Goal: Task Accomplishment & Management: Use online tool/utility

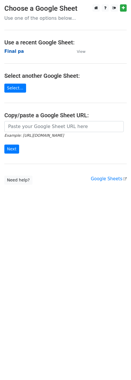
click at [14, 51] on strong "Final pa" at bounding box center [13, 51] width 19 height 5
click at [12, 53] on strong "Final pa" at bounding box center [13, 51] width 19 height 5
click at [17, 51] on strong "Final pa" at bounding box center [13, 51] width 19 height 5
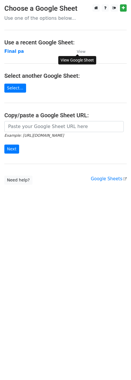
click at [83, 51] on small "View" at bounding box center [81, 51] width 9 height 4
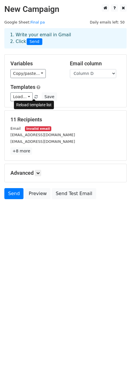
click at [35, 97] on span at bounding box center [36, 97] width 3 height 4
click at [22, 150] on link "+8 more" at bounding box center [21, 150] width 22 height 7
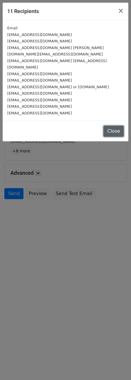
click at [118, 126] on button "Close" at bounding box center [114, 131] width 20 height 11
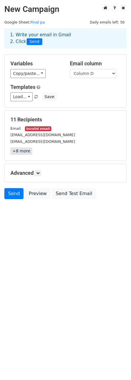
click at [24, 154] on link "+8 more" at bounding box center [21, 150] width 22 height 7
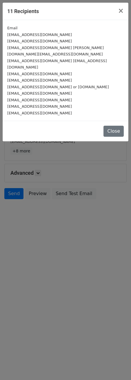
click at [71, 48] on small "info@alliedschools.edu.pk rachna.sales@alliedschools.edu.pk" at bounding box center [55, 51] width 97 height 11
click at [70, 46] on small "info@alliedschools.edu.pk rachna.sales@alliedschools.edu.pk" at bounding box center [55, 51] width 97 height 11
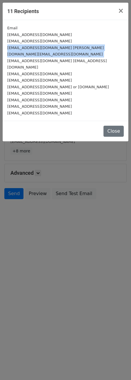
click at [70, 46] on small "info@alliedschools.edu.pk rachna.sales@alliedschools.edu.pk" at bounding box center [55, 51] width 97 height 11
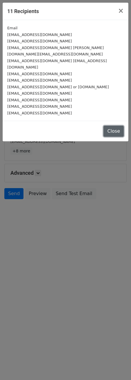
click at [115, 126] on button "Close" at bounding box center [114, 131] width 20 height 11
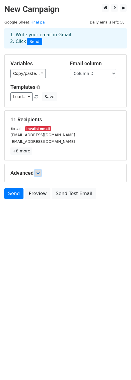
click at [39, 173] on icon at bounding box center [37, 172] width 3 height 3
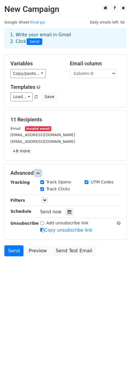
click at [39, 172] on icon at bounding box center [37, 172] width 3 height 3
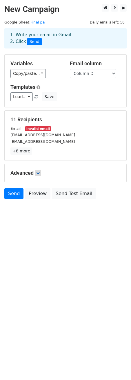
click at [32, 41] on span "Send" at bounding box center [35, 41] width 16 height 7
click at [19, 35] on div "1. Write your email in Gmail 2. Click Send" at bounding box center [65, 38] width 119 height 13
click at [25, 153] on link "+8 more" at bounding box center [21, 150] width 22 height 7
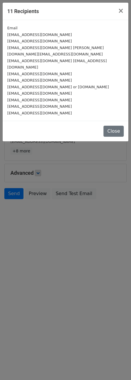
click at [66, 151] on div "11 Recipients × Email principal@aitchison.edu.pk feedback@cch.edu.pk info@allie…" at bounding box center [65, 190] width 131 height 380
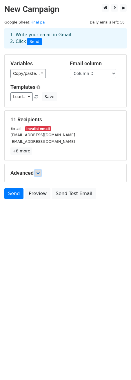
click at [39, 173] on icon at bounding box center [37, 172] width 3 height 3
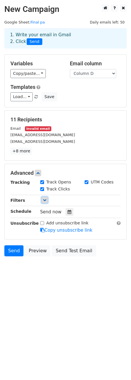
click at [44, 201] on icon at bounding box center [44, 199] width 3 height 3
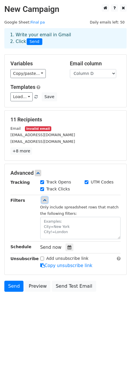
click at [46, 202] on link at bounding box center [44, 200] width 6 height 6
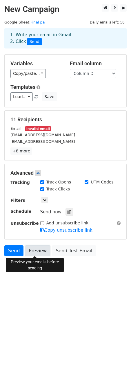
click at [35, 252] on link "Preview" at bounding box center [38, 250] width 26 height 11
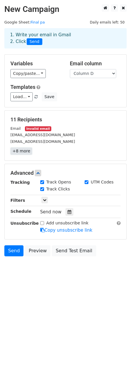
click at [25, 150] on link "+8 more" at bounding box center [21, 150] width 22 height 7
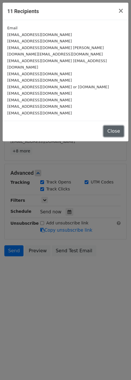
click at [114, 126] on button "Close" at bounding box center [114, 131] width 20 height 11
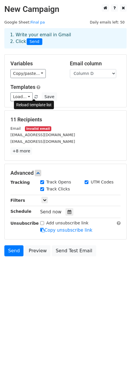
click at [34, 95] on link at bounding box center [36, 97] width 5 height 4
click at [25, 152] on link "+8 more" at bounding box center [21, 150] width 22 height 7
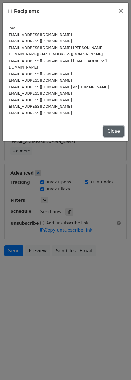
click at [119, 126] on button "Close" at bounding box center [114, 131] width 20 height 11
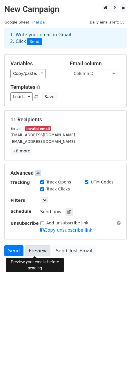
click at [31, 252] on link "Preview" at bounding box center [38, 250] width 26 height 11
click at [36, 251] on link "Preview" at bounding box center [38, 250] width 26 height 11
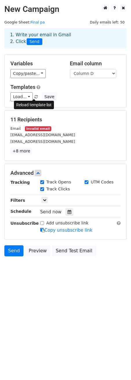
click at [35, 95] on span at bounding box center [36, 97] width 3 height 4
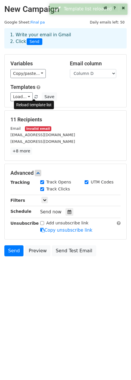
click at [35, 96] on span at bounding box center [36, 97] width 3 height 4
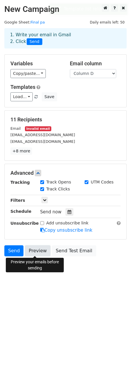
click at [32, 252] on link "Preview" at bounding box center [38, 250] width 26 height 11
click at [35, 249] on link "Preview" at bounding box center [38, 250] width 26 height 11
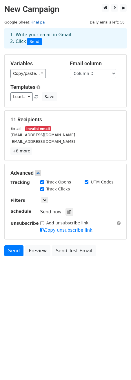
click at [30, 20] on link "Final pa" at bounding box center [37, 22] width 14 height 4
click at [119, 22] on span "Daily emails left: 50" at bounding box center [107, 22] width 39 height 6
click at [35, 96] on span at bounding box center [36, 97] width 3 height 4
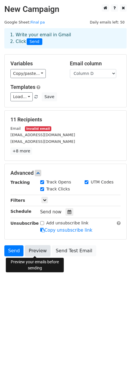
click at [34, 253] on link "Preview" at bounding box center [38, 250] width 26 height 11
click at [37, 252] on link "Preview" at bounding box center [38, 250] width 26 height 11
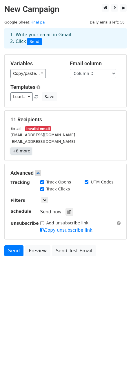
click at [26, 153] on link "+8 more" at bounding box center [21, 150] width 22 height 7
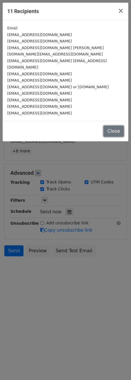
click at [115, 126] on button "Close" at bounding box center [114, 131] width 20 height 11
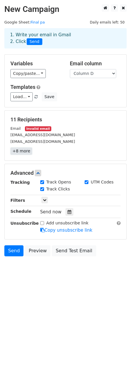
click at [18, 152] on link "+8 more" at bounding box center [21, 150] width 22 height 7
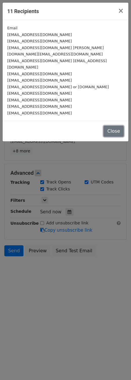
drag, startPoint x: 121, startPoint y: 111, endPoint x: 115, endPoint y: 115, distance: 6.8
click at [121, 126] on button "Close" at bounding box center [114, 131] width 20 height 11
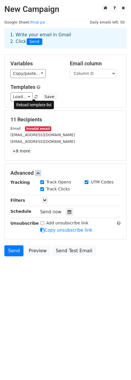
click at [35, 98] on span at bounding box center [36, 97] width 3 height 4
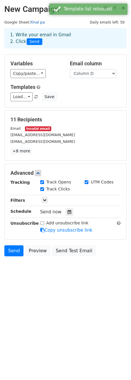
click at [36, 21] on link "Final pa" at bounding box center [37, 22] width 14 height 4
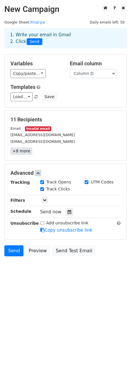
click at [18, 150] on link "+8 more" at bounding box center [21, 150] width 22 height 7
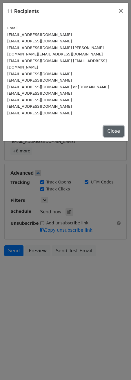
click at [112, 126] on button "Close" at bounding box center [114, 131] width 20 height 11
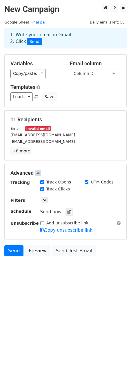
click at [34, 41] on span "Send" at bounding box center [35, 41] width 16 height 7
click at [121, 21] on span "Daily emails left: 50" at bounding box center [107, 22] width 39 height 6
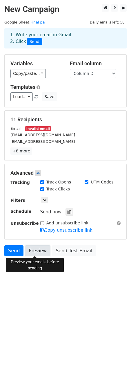
click at [36, 250] on link "Preview" at bounding box center [38, 250] width 26 height 11
click at [37, 252] on link "Preview" at bounding box center [38, 250] width 26 height 11
click at [35, 249] on link "Preview" at bounding box center [38, 250] width 26 height 11
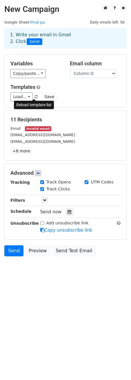
click at [35, 96] on span at bounding box center [36, 97] width 3 height 4
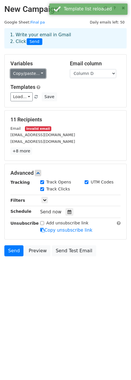
click at [22, 73] on link "Copy/paste..." at bounding box center [27, 73] width 35 height 9
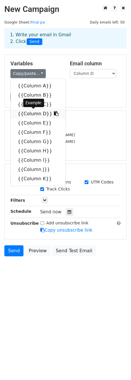
click at [34, 114] on link "{{Column D}}" at bounding box center [38, 113] width 55 height 9
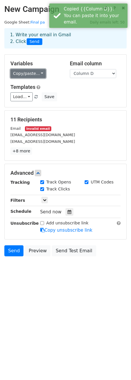
click at [35, 75] on link "Copy/paste..." at bounding box center [27, 73] width 35 height 9
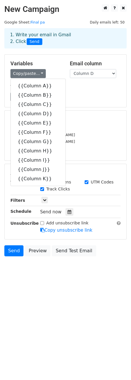
click at [126, 117] on div "11 Recipients Email Invalid email principal@aitchison.edu.pk feedback@cch.edu.p…" at bounding box center [66, 135] width 122 height 50
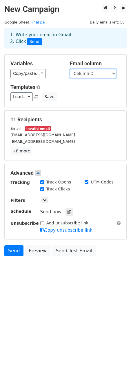
click at [110, 75] on select "Column A Column B Column C Column D Column E Column F Column G Column H Column …" at bounding box center [93, 73] width 46 height 9
click at [60, 90] on div "Templates Load... 1st letter cam. Save" at bounding box center [65, 93] width 119 height 18
click at [23, 150] on link "+8 more" at bounding box center [21, 150] width 22 height 7
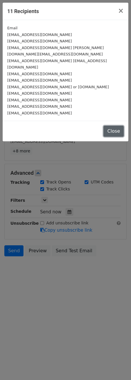
click at [114, 126] on button "Close" at bounding box center [114, 131] width 20 height 11
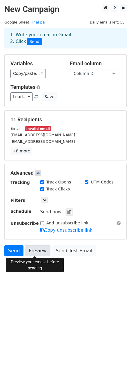
click at [35, 250] on link "Preview" at bounding box center [38, 250] width 26 height 11
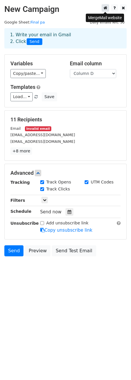
click at [106, 9] on icon at bounding box center [106, 8] width 4 height 4
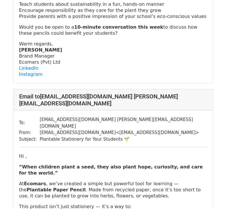
scroll to position [493, 0]
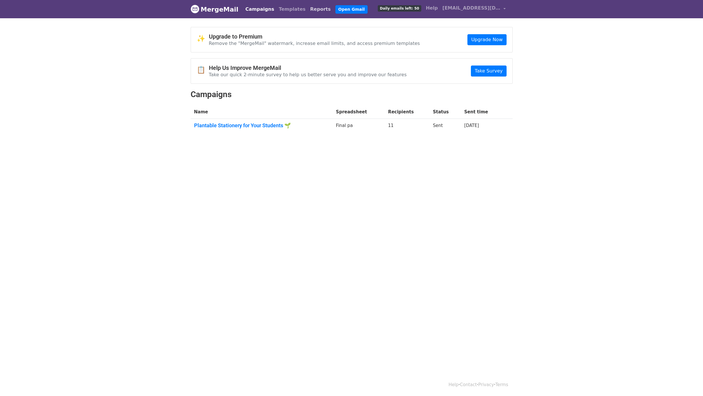
click at [308, 9] on link "Reports" at bounding box center [320, 9] width 25 height 12
click at [254, 8] on link "Campaigns" at bounding box center [259, 9] width 33 height 12
click at [193, 6] on img at bounding box center [194, 9] width 9 height 9
click at [499, 7] on span "[EMAIL_ADDRESS][DOMAIN_NAME]" at bounding box center [471, 8] width 58 height 7
click at [499, 7] on span "ecomarsofficial@gmail.com" at bounding box center [471, 8] width 58 height 7
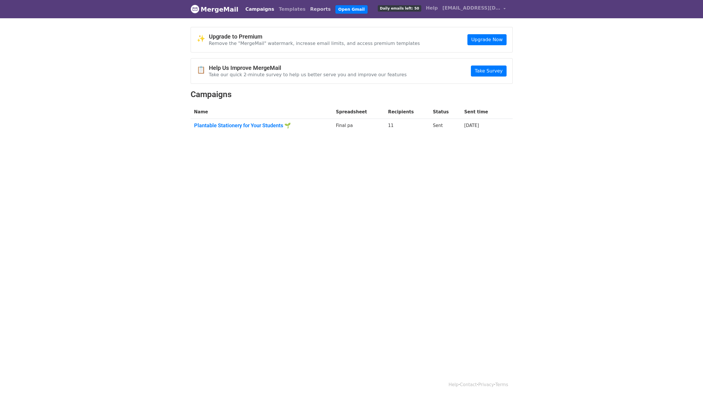
click at [308, 8] on link "Reports" at bounding box center [320, 9] width 25 height 12
click at [335, 8] on link "Open Gmail" at bounding box center [351, 9] width 32 height 8
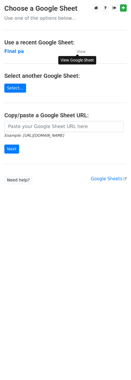
click at [81, 50] on small "View" at bounding box center [81, 51] width 9 height 4
click at [106, 242] on html "Choose a Google Sheet Use one of the options below... Use a recent Google Sheet…" at bounding box center [65, 190] width 131 height 380
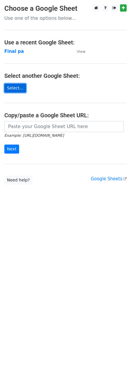
click at [10, 91] on link "Select..." at bounding box center [15, 88] width 22 height 9
click at [6, 51] on strong "Final pa" at bounding box center [13, 51] width 19 height 5
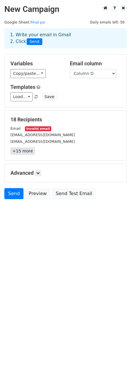
click at [25, 150] on link "+15 more" at bounding box center [22, 150] width 24 height 7
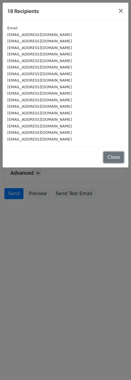
click at [110, 156] on button "Close" at bounding box center [114, 157] width 20 height 11
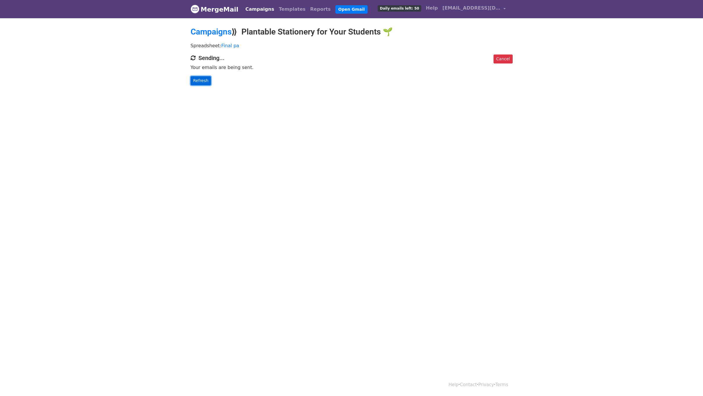
click at [200, 80] on link "Refresh" at bounding box center [200, 80] width 21 height 9
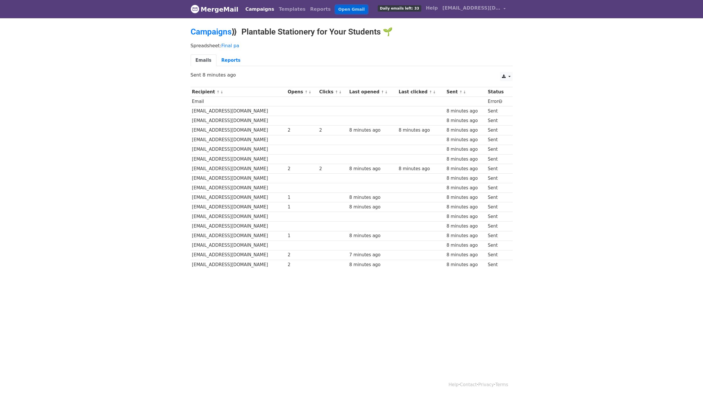
click at [337, 7] on link "Open Gmail" at bounding box center [351, 9] width 32 height 8
click at [229, 59] on link "Reports" at bounding box center [230, 61] width 29 height 12
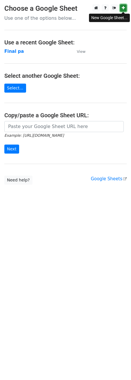
click at [126, 8] on link at bounding box center [123, 7] width 7 height 7
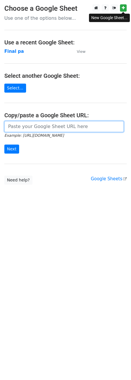
click at [66, 127] on input "url" at bounding box center [63, 126] width 119 height 11
paste input "[URL][DOMAIN_NAME]"
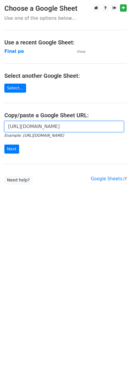
scroll to position [0, 140]
type input "[URL][DOMAIN_NAME]"
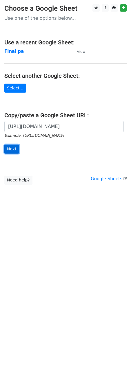
click at [8, 149] on input "Next" at bounding box center [11, 148] width 15 height 9
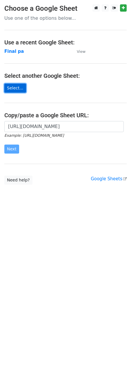
click at [17, 89] on link "Select..." at bounding box center [15, 88] width 22 height 9
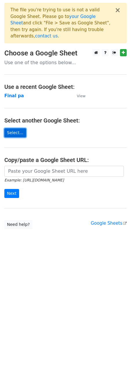
click at [15, 128] on link "Select..." at bounding box center [15, 132] width 22 height 9
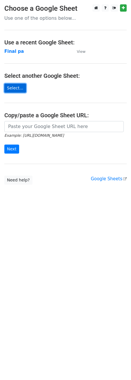
click at [18, 89] on link "Select..." at bounding box center [15, 88] width 22 height 9
click at [12, 87] on link "Select..." at bounding box center [15, 88] width 22 height 9
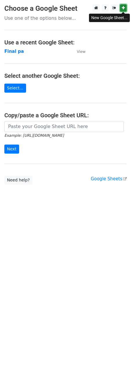
click at [124, 7] on icon at bounding box center [123, 8] width 3 height 4
click at [98, 9] on link at bounding box center [95, 7] width 7 height 7
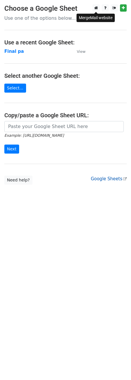
click at [114, 179] on link "Google Sheets" at bounding box center [109, 178] width 36 height 5
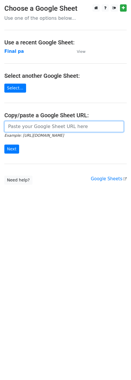
click at [42, 128] on input "url" at bounding box center [63, 126] width 119 height 11
paste input "[URL][DOMAIN_NAME]"
type input "https://docs.google.com/spreadsheets/d/1wcPBi0VmsXDM5sAPYQ2K_ijnpJtQuHJh/edit?g…"
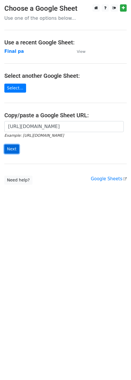
click at [11, 148] on input "Next" at bounding box center [11, 148] width 15 height 9
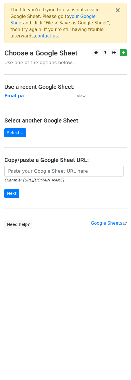
drag, startPoint x: 61, startPoint y: 68, endPoint x: 106, endPoint y: 68, distance: 44.9
click at [106, 74] on hr at bounding box center [65, 74] width 122 height 0
click at [118, 12] on button "×" at bounding box center [118, 10] width 6 height 7
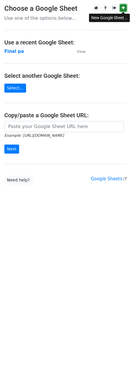
click at [121, 8] on link at bounding box center [123, 7] width 7 height 7
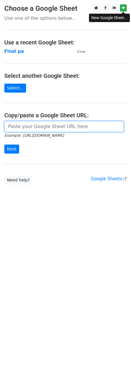
click at [70, 128] on input "url" at bounding box center [63, 126] width 119 height 11
paste input "https://docs.google.com/spreadsheets/d/1DDTLHgR2Hw7O4hJZIwE7KRce1kVlrLzF/edit?u…"
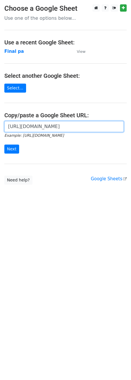
scroll to position [0, 207]
type input "https://docs.google.com/spreadsheets/d/1DDTLHgR2Hw7O4hJZIwE7KRce1kVlrLzF/edit?u…"
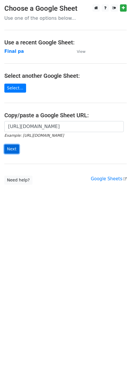
click at [14, 147] on input "Next" at bounding box center [11, 148] width 15 height 9
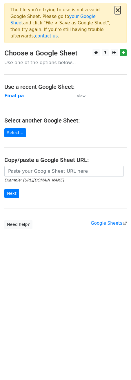
click at [118, 12] on button "×" at bounding box center [118, 10] width 6 height 7
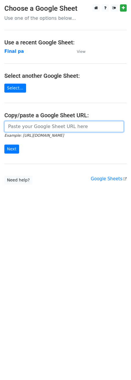
click at [35, 128] on input "url" at bounding box center [63, 126] width 119 height 11
paste input "https://docs.google.com/spreadsheets/d/1Ig0IrN1d-_VnHvCNwYD1WoSKBBnLo-J1ontEycv…"
type input "https://docs.google.com/spreadsheets/d/1Ig0IrN1d-_VnHvCNwYD1WoSKBBnLo-J1ontEycv…"
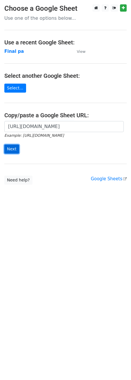
scroll to position [0, 0]
click at [10, 150] on input "Next" at bounding box center [11, 148] width 15 height 9
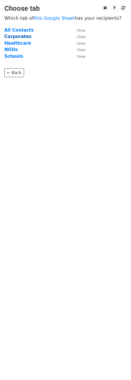
click at [16, 37] on strong "Corporates" at bounding box center [17, 36] width 27 height 5
click at [81, 37] on small "View" at bounding box center [81, 37] width 9 height 4
click at [21, 38] on strong "Corporates" at bounding box center [17, 36] width 27 height 5
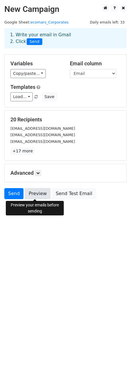
click at [39, 192] on link "Preview" at bounding box center [38, 193] width 26 height 11
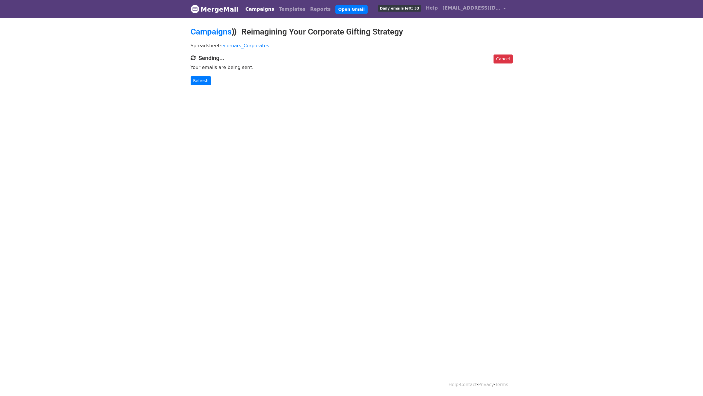
click at [429, 249] on html "MergeMail Campaigns Templates Reports Open Gmail Daily emails left: 33 Help eco…" at bounding box center [351, 198] width 703 height 396
click at [214, 61] on h4 "Sending..." at bounding box center [351, 58] width 322 height 7
click at [273, 63] on div "Cancel Sending... Your emails are being sent. Refresh" at bounding box center [351, 70] width 331 height 31
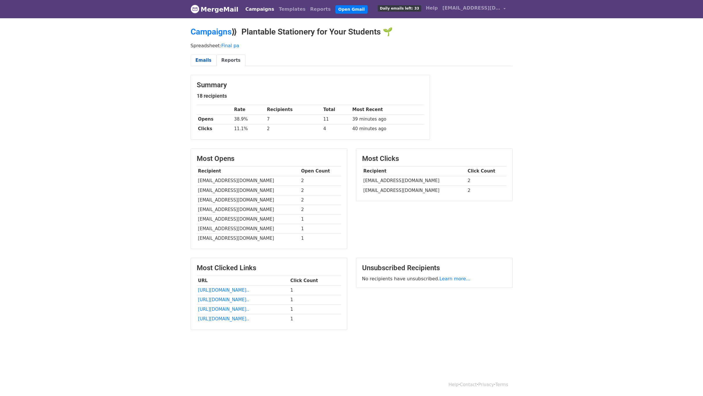
click at [203, 59] on link "Emails" at bounding box center [203, 61] width 26 height 12
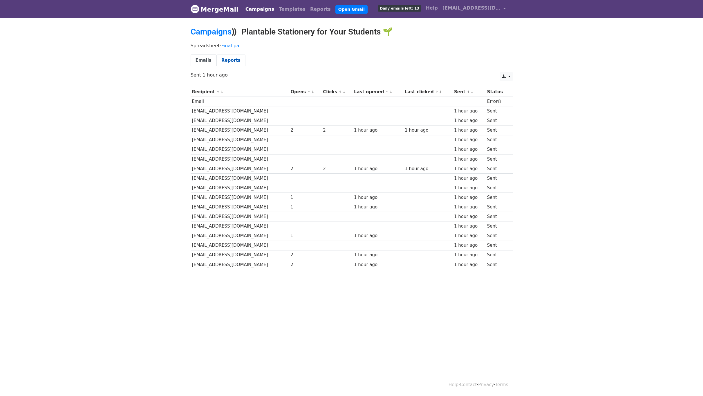
click at [226, 57] on link "Reports" at bounding box center [230, 61] width 29 height 12
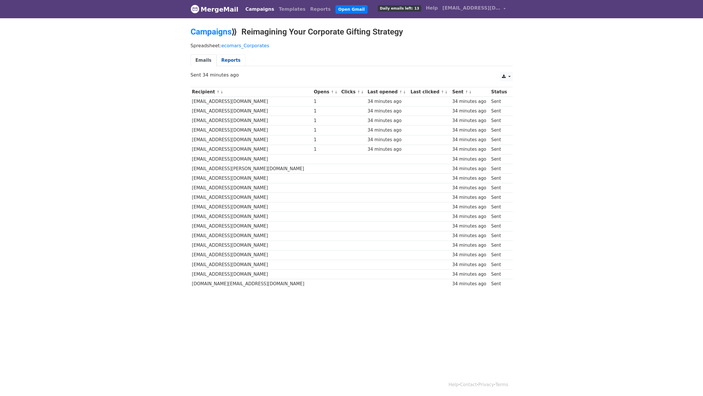
click at [232, 64] on link "Reports" at bounding box center [230, 61] width 29 height 12
click at [232, 61] on link "Reports" at bounding box center [230, 61] width 29 height 12
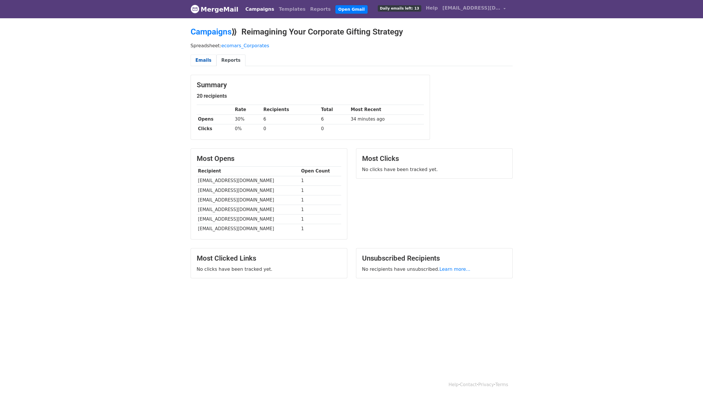
click at [204, 61] on link "Emails" at bounding box center [203, 61] width 26 height 12
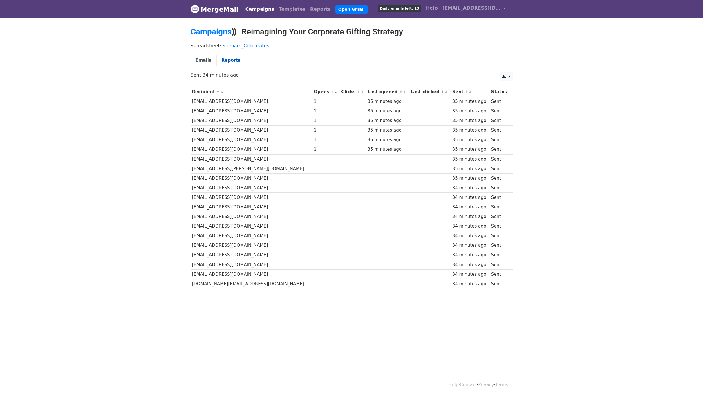
click at [230, 61] on link "Reports" at bounding box center [230, 61] width 29 height 12
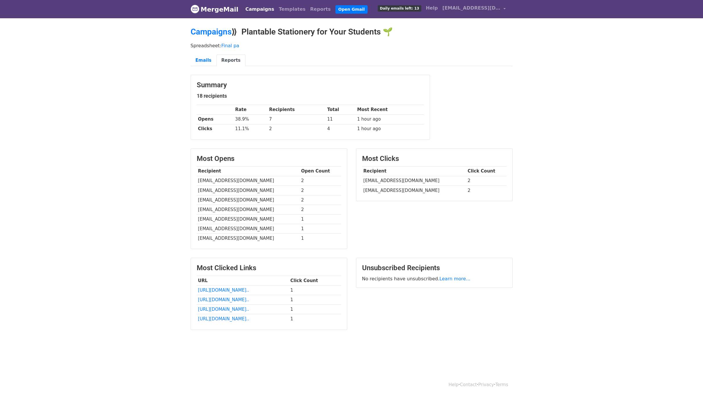
drag, startPoint x: 533, startPoint y: 114, endPoint x: 509, endPoint y: 104, distance: 26.0
click at [533, 114] on body "MergeMail Campaigns Templates Reports Open Gmail Daily emails left: 13 Help [EM…" at bounding box center [351, 179] width 703 height 359
click at [203, 62] on link "Emails" at bounding box center [203, 61] width 26 height 12
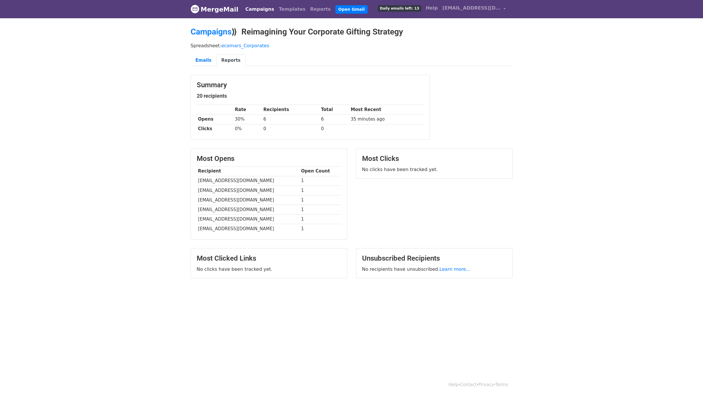
drag, startPoint x: 623, startPoint y: 173, endPoint x: 573, endPoint y: 142, distance: 59.4
click at [622, 171] on body "MergeMail Campaigns Templates Reports Open Gmail Daily emails left: 13 Help eco…" at bounding box center [351, 153] width 703 height 307
click at [203, 58] on link "Emails" at bounding box center [203, 61] width 26 height 12
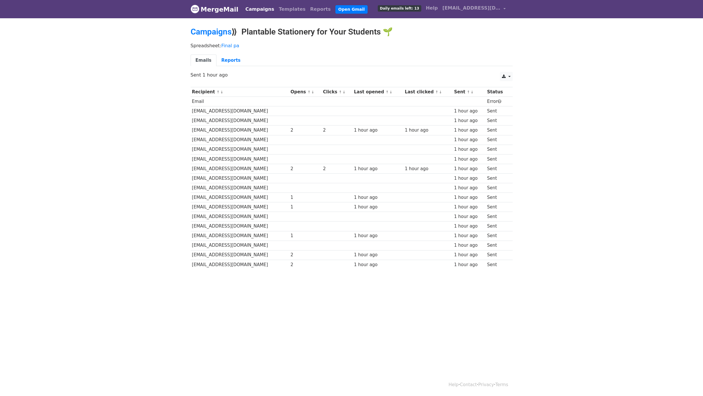
click at [429, 320] on html "MergeMail Campaigns Templates Reports Open Gmail Daily emails left: 13 Help eco…" at bounding box center [351, 198] width 703 height 396
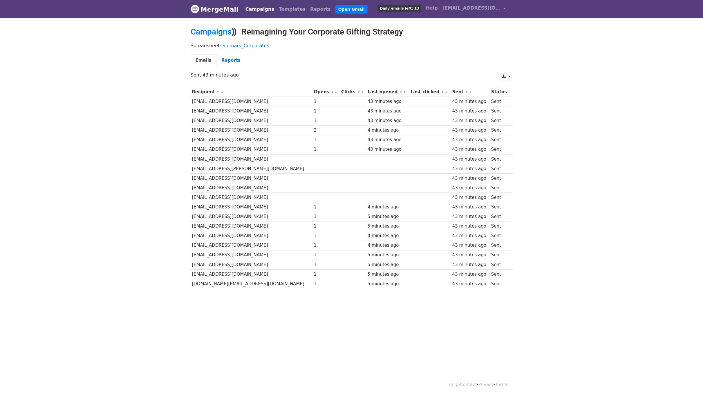
click at [587, 218] on body "MergeMail Campaigns Templates Reports Open Gmail Daily emails left: 13 Help eco…" at bounding box center [351, 158] width 703 height 316
click at [593, 205] on body "MergeMail Campaigns Templates Reports Open Gmail Daily emails left: 13 Help eco…" at bounding box center [351, 158] width 703 height 316
click at [543, 139] on body "MergeMail Campaigns Templates Reports Open Gmail Daily emails left: 13 Help [EM…" at bounding box center [351, 158] width 703 height 316
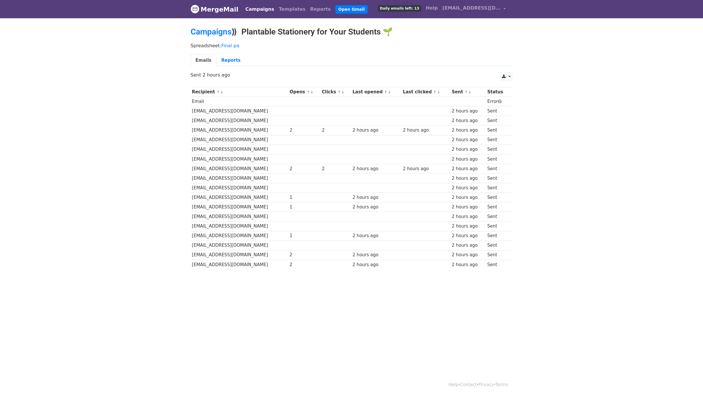
click at [369, 303] on html "MergeMail Campaigns Templates Reports Open Gmail Daily emails left: 13 Help eco…" at bounding box center [351, 198] width 703 height 396
click at [232, 62] on link "Reports" at bounding box center [230, 61] width 29 height 12
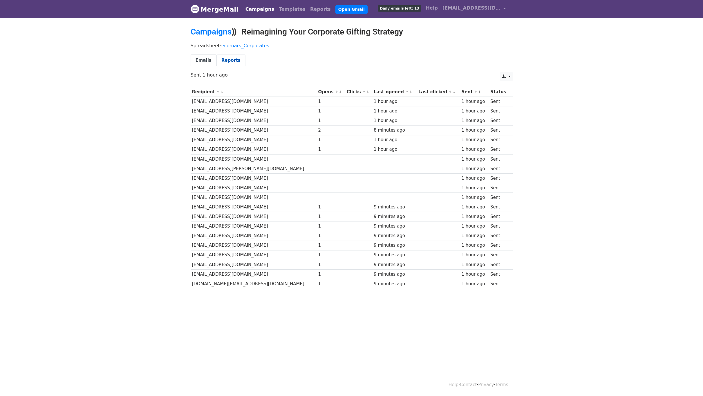
click at [229, 55] on link "Reports" at bounding box center [230, 61] width 29 height 12
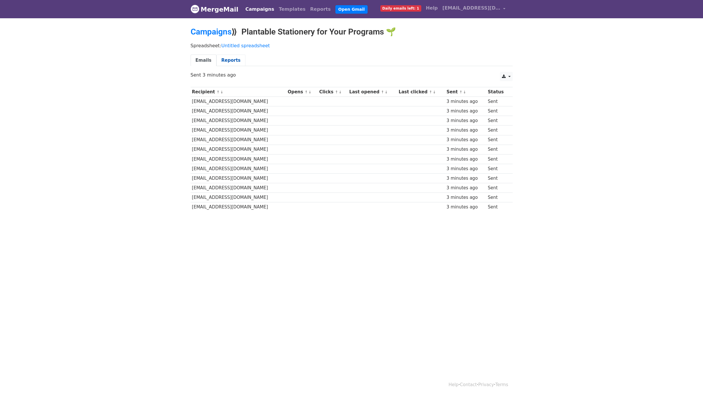
click at [228, 60] on link "Reports" at bounding box center [230, 61] width 29 height 12
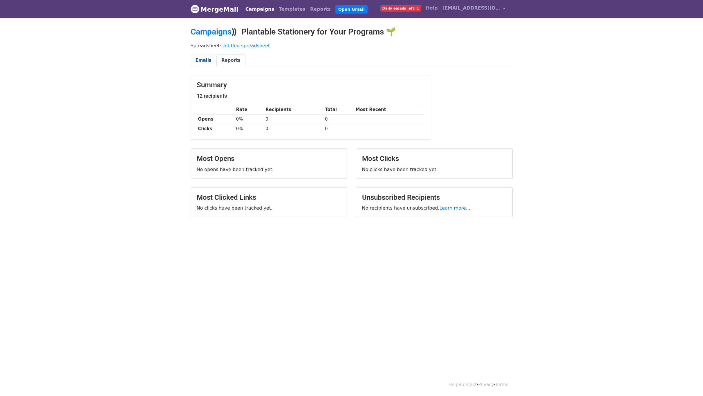
click at [201, 58] on link "Emails" at bounding box center [203, 61] width 26 height 12
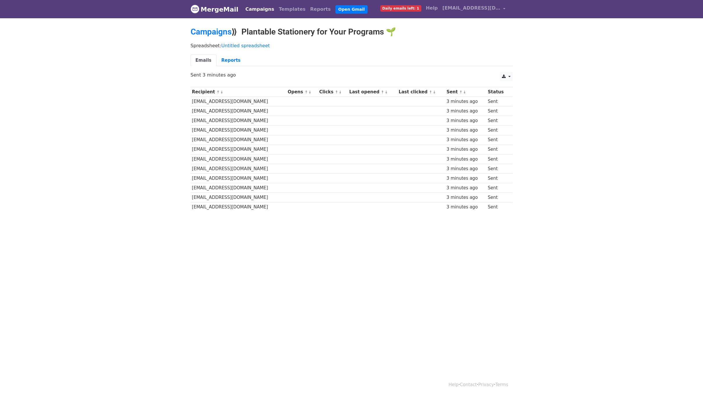
scroll to position [1, 0]
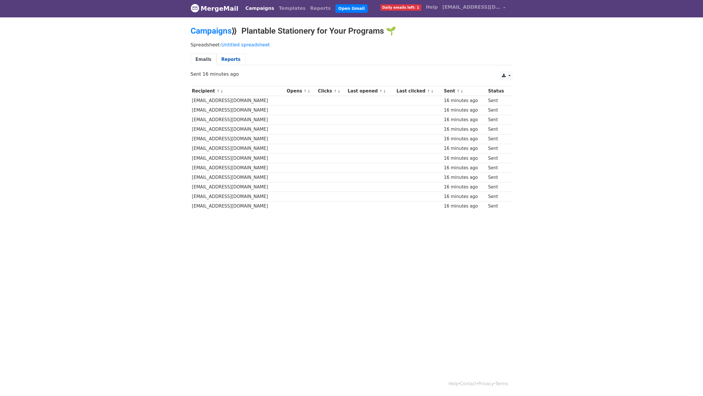
click at [226, 61] on link "Reports" at bounding box center [230, 60] width 29 height 12
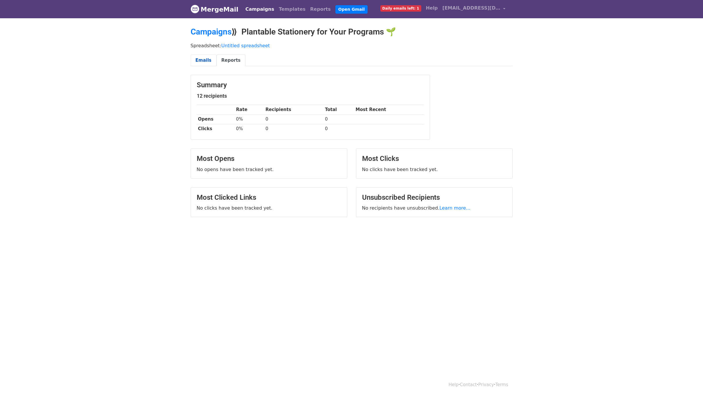
click at [202, 62] on link "Emails" at bounding box center [203, 61] width 26 height 12
click at [202, 61] on link "Emails" at bounding box center [203, 61] width 26 height 12
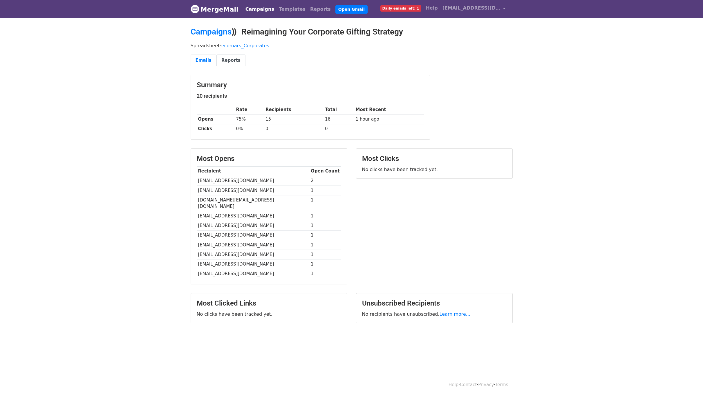
drag, startPoint x: 203, startPoint y: 58, endPoint x: 213, endPoint y: 40, distance: 21.4
click at [197, 61] on link "Emails" at bounding box center [203, 61] width 26 height 12
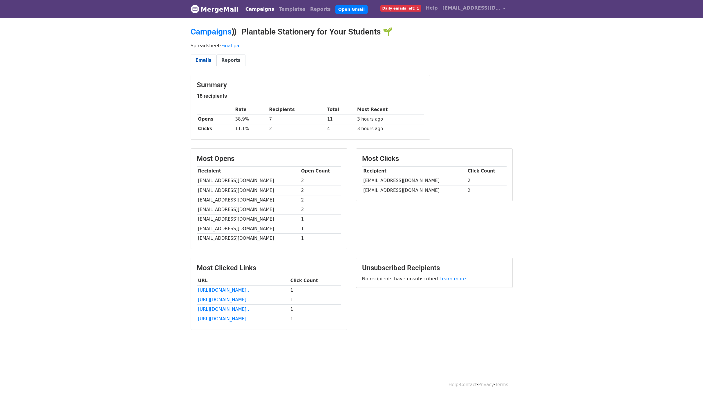
click at [200, 62] on link "Emails" at bounding box center [203, 61] width 26 height 12
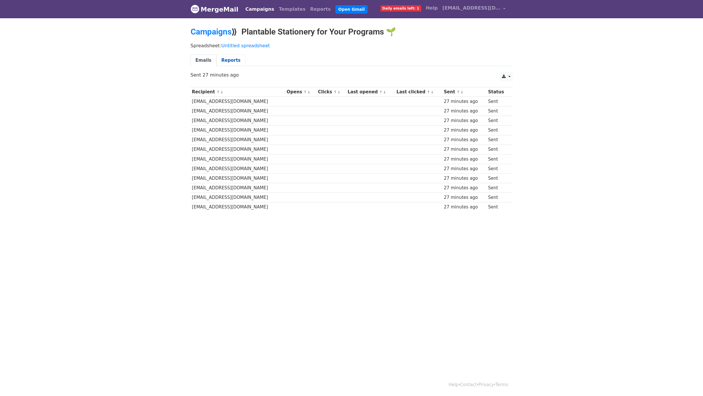
click at [231, 62] on link "Reports" at bounding box center [230, 61] width 29 height 12
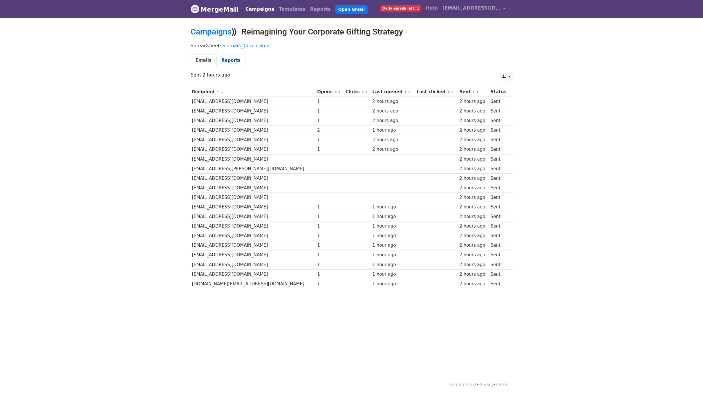
click at [232, 59] on link "Reports" at bounding box center [230, 61] width 29 height 12
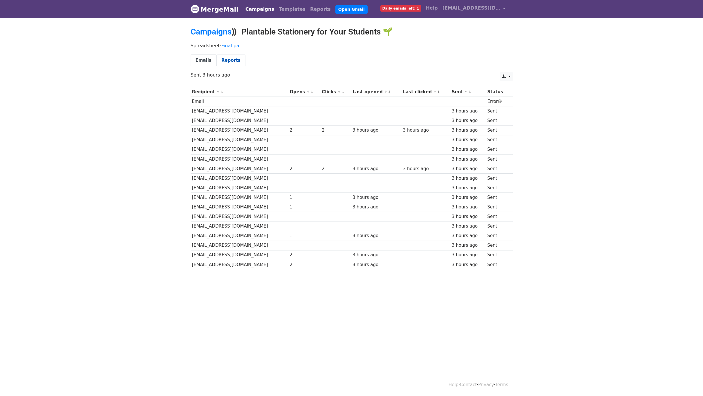
click at [227, 59] on link "Reports" at bounding box center [230, 61] width 29 height 12
